Goal: Information Seeking & Learning: Understand process/instructions

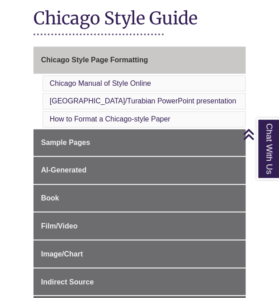
scroll to position [158, 0]
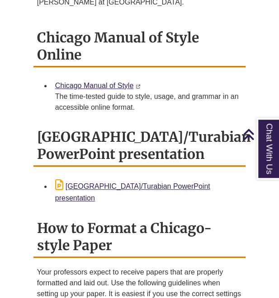
scroll to position [874, 0]
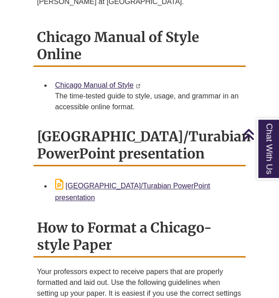
drag, startPoint x: 149, startPoint y: 100, endPoint x: 100, endPoint y: 117, distance: 52.1
click at [100, 117] on div "Chicago Manual of Style Online Chicago Manual of Style This link opens in a new…" at bounding box center [139, 76] width 213 height 100
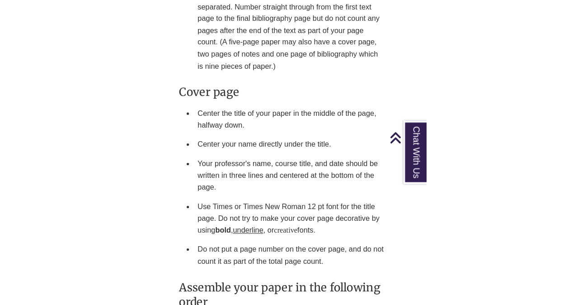
scroll to position [1380, 0]
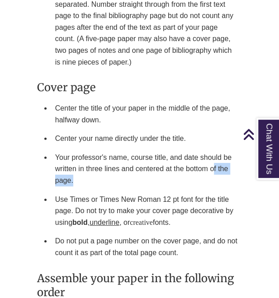
drag, startPoint x: 213, startPoint y: 156, endPoint x: 213, endPoint y: 162, distance: 5.9
click at [213, 162] on li "Your professor's name, course title, and date should be written in three lines …" at bounding box center [147, 169] width 191 height 42
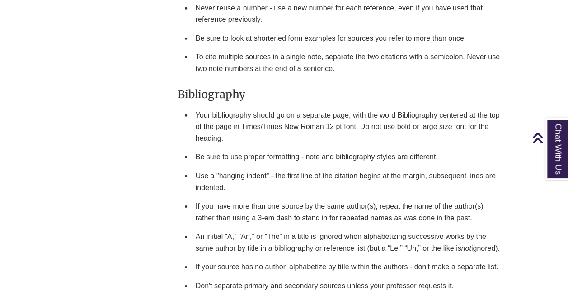
scroll to position [1298, 0]
click at [279, 106] on li "Your bibliography should go on a separate page, with the word Bibliography cent…" at bounding box center [350, 127] width 316 height 42
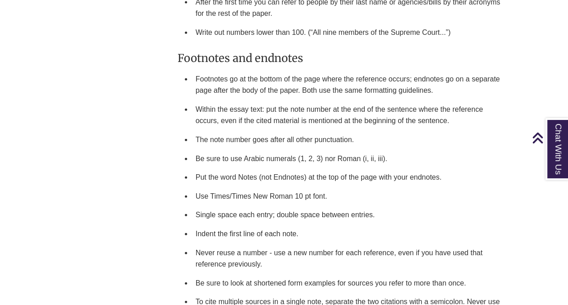
scroll to position [1054, 0]
drag, startPoint x: 462, startPoint y: 149, endPoint x: 499, endPoint y: 131, distance: 41.7
click at [279, 149] on li "Be sure to use Arabic numerals (1, 2, 3) nor Roman (i, ii, iii)." at bounding box center [350, 158] width 316 height 19
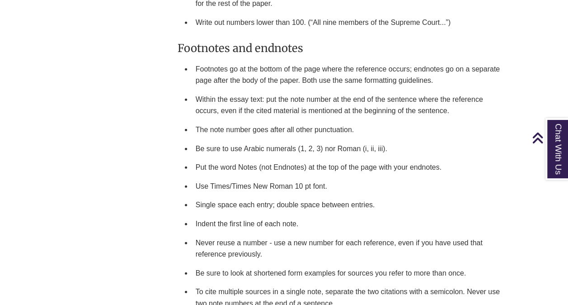
scroll to position [1064, 0]
click at [279, 157] on li "Put the word Notes (not Endnotes) at the top of the page with your endnotes." at bounding box center [350, 166] width 316 height 19
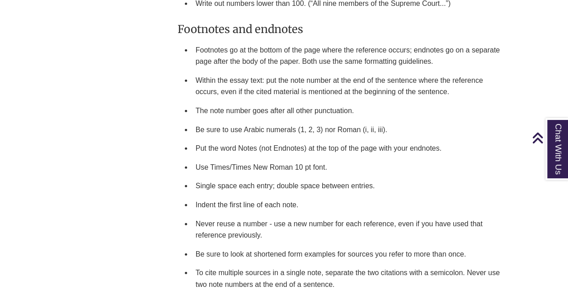
scroll to position [1083, 0]
click at [279, 138] on li "Put the word Notes (not Endnotes) at the top of the page with your endnotes." at bounding box center [350, 147] width 316 height 19
drag, startPoint x: 472, startPoint y: 109, endPoint x: 469, endPoint y: 91, distance: 17.4
click at [279, 120] on li "Be sure to use Arabic numerals (1, 2, 3) nor Roman (i, ii, iii)." at bounding box center [350, 129] width 316 height 19
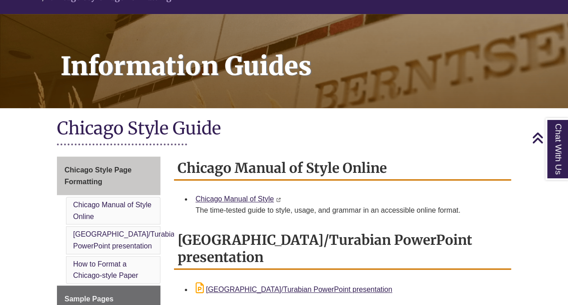
scroll to position [107, 0]
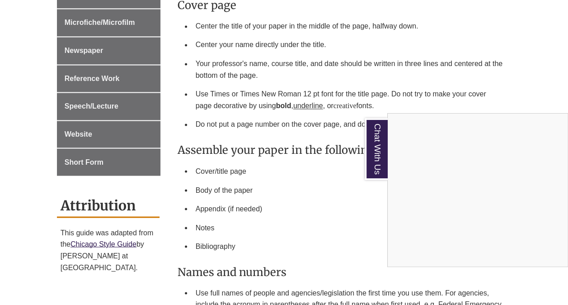
scroll to position [693, 0]
